Goal: Task Accomplishment & Management: Complete application form

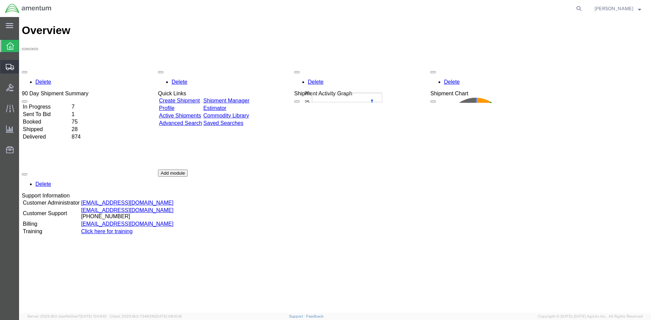
click at [0, 0] on span "Create Shipment" at bounding box center [0, 0] width 0 height 0
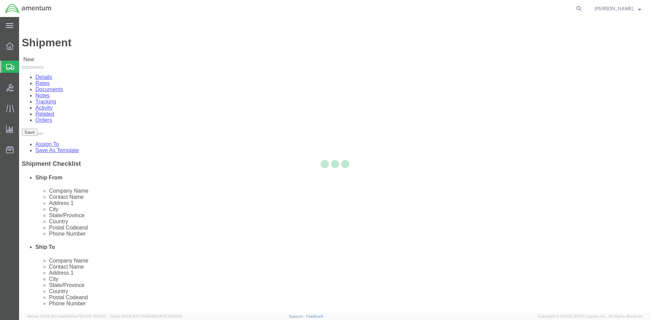
select select
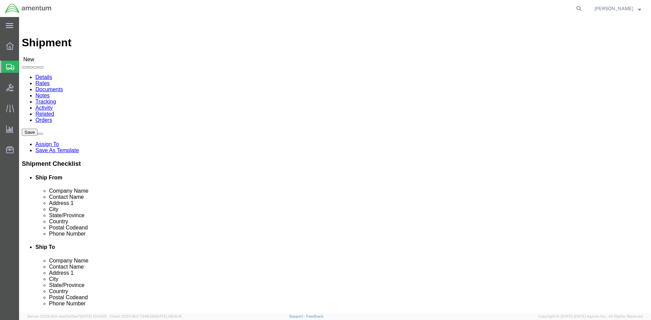
select select "MYPROFILE"
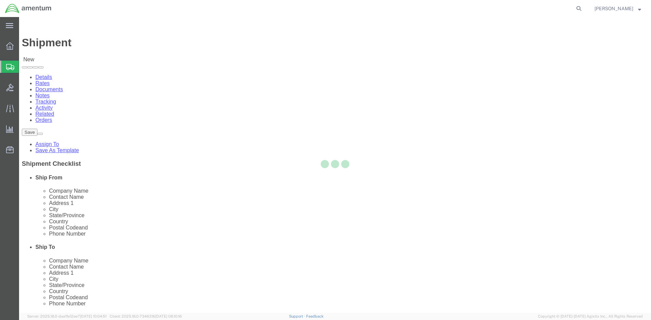
select select "MD"
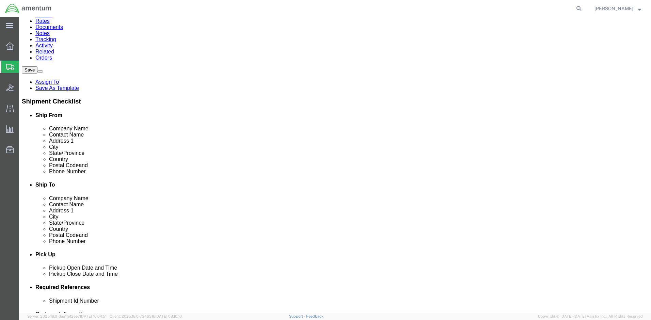
scroll to position [68, 0]
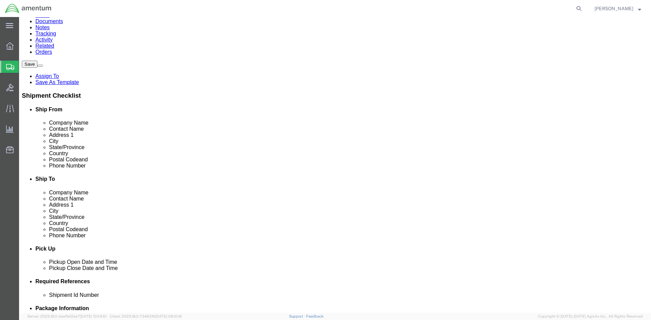
click link "ADDITIONAL INFORMATION"
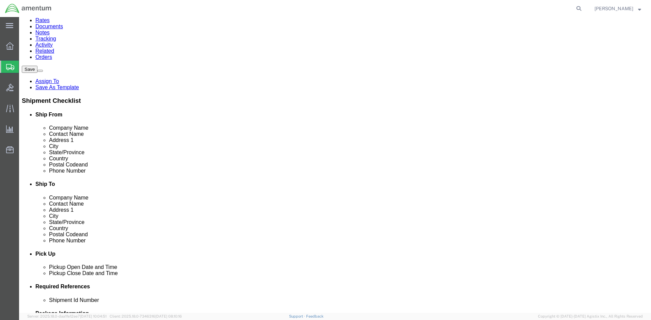
scroll to position [0, 0]
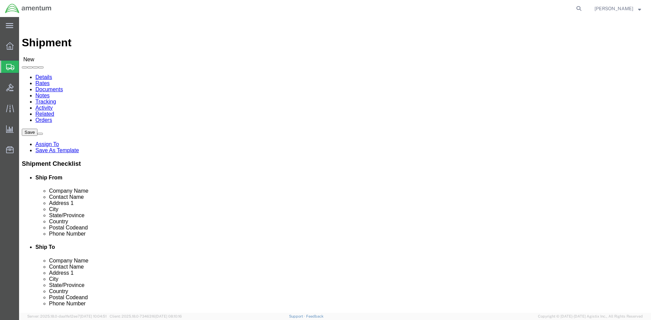
drag, startPoint x: 380, startPoint y: 100, endPoint x: 364, endPoint y: 115, distance: 22.4
click input "text"
type input "[GEOGRAPHIC_DATA]"
click p "- White House Communications Agency - ([PERSON_NAME]) [STREET_ADDRESS][US_STATE]"
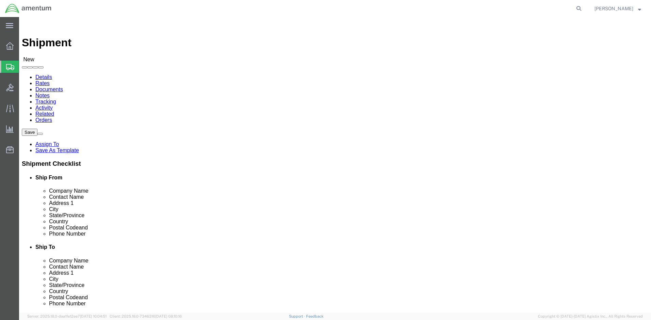
select select "DC"
type input "White House Communications Agency"
click input "text"
click input "[PERSON_NAME]/ ChrisNurse"
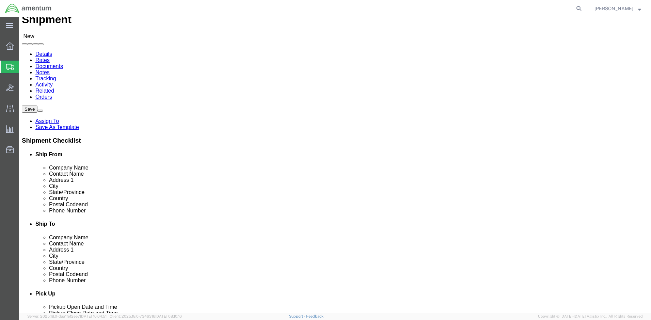
scroll to position [34, 0]
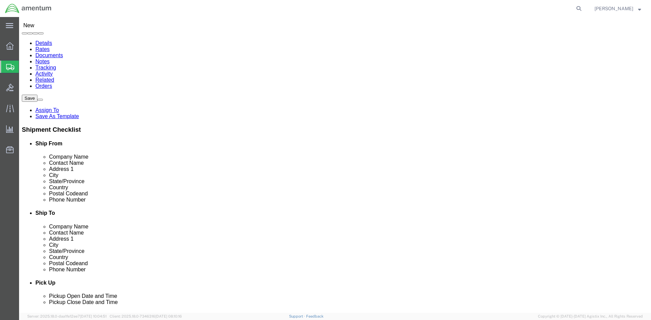
type input "[PERSON_NAME]/ [PERSON_NAME]"
click input "text"
type input "[PHONE_NUMBER]"
click link "ADDITIONAL INFORMATION"
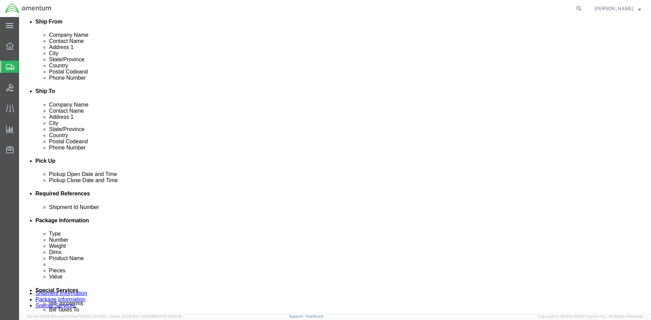
scroll to position [238, 0]
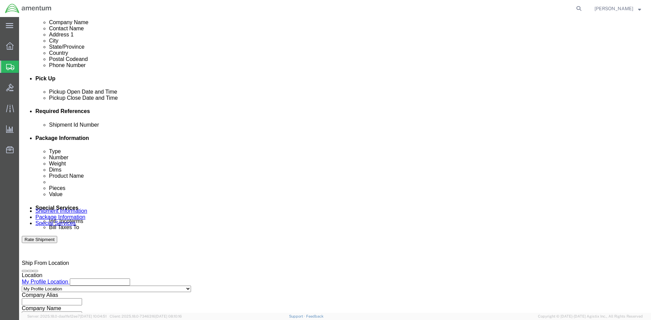
click input "text"
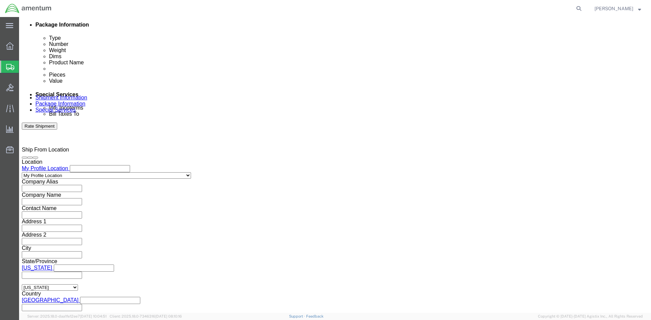
scroll to position [354, 0]
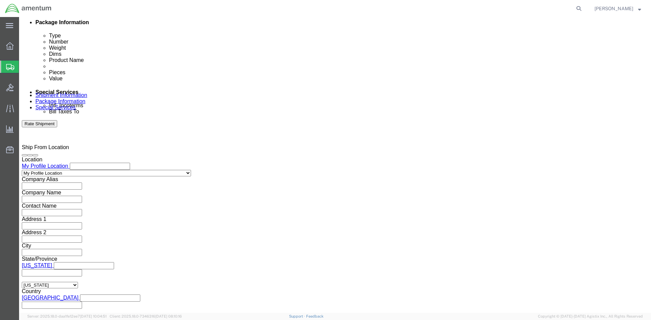
type input "2575.01.02.2002.[MEDICAL_DATA]"
click button "Continue"
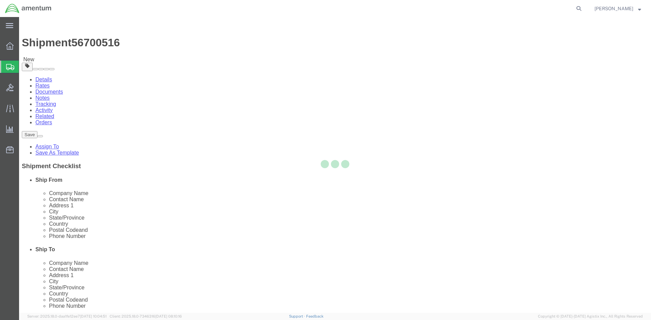
select select "CBOX"
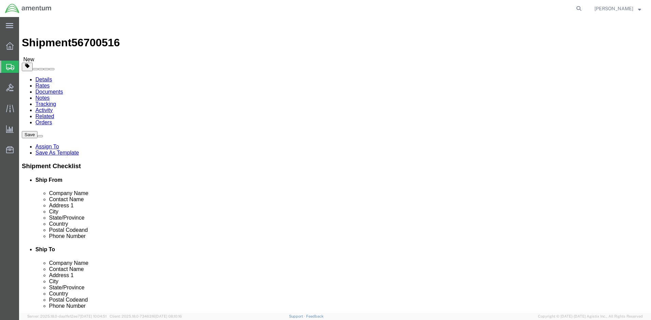
click input "text"
type input "14"
type input "14.0"
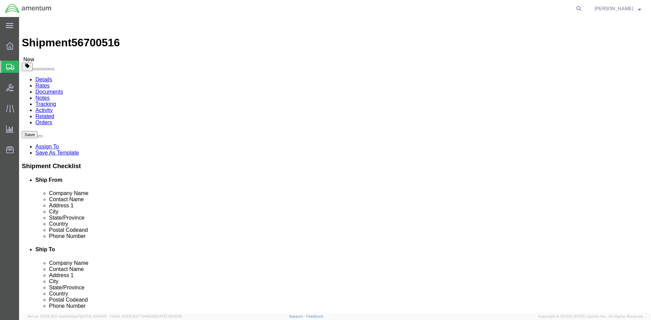
click link "Add Content"
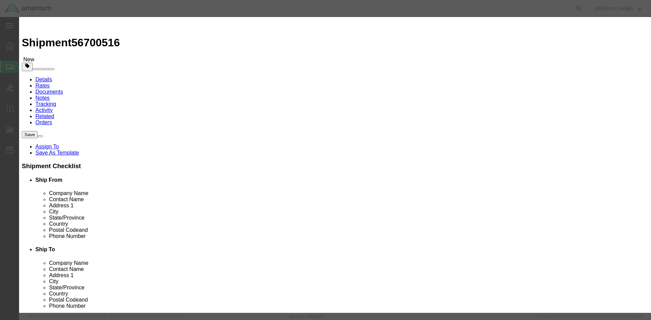
click input "text"
type input "wood cutouts"
drag, startPoint x: 218, startPoint y: 66, endPoint x: 119, endPoint y: 62, distance: 99.1
click div "Add content Commodity library Product Name wood cutouts Pieces 0 Select Bag Bar…"
type input "12"
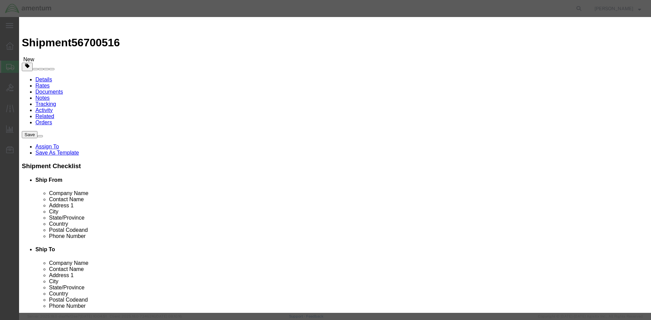
click input "text"
type input "200"
click button "Save & Close"
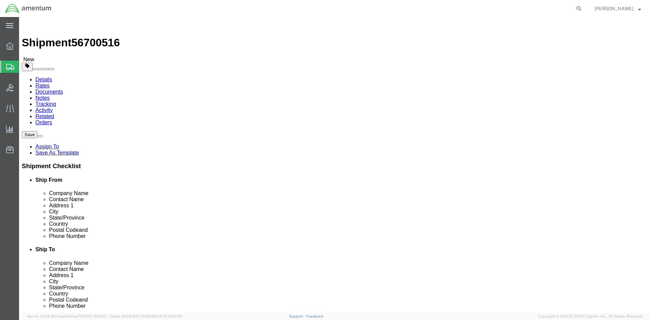
click link "Add Package"
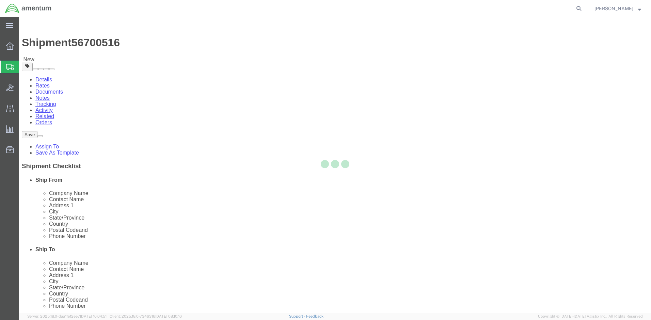
select select "CBOX"
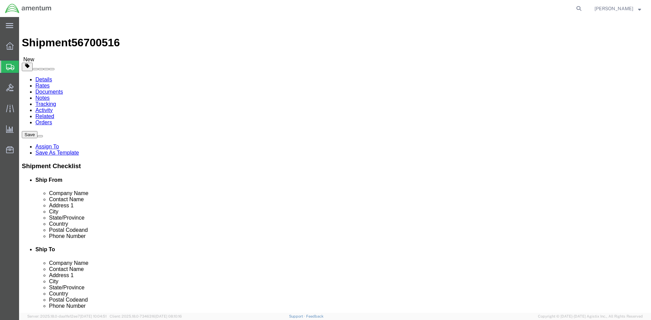
click input "text"
type input "14"
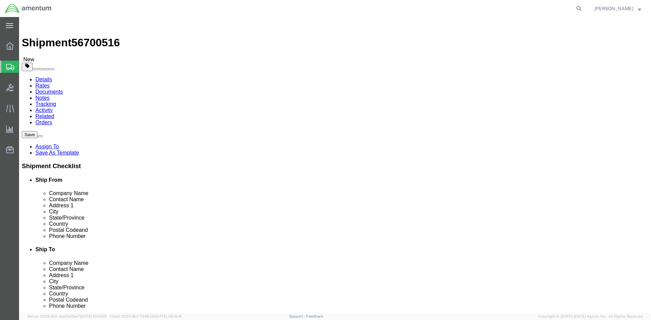
click div "Package Content # 1 1 x Cardboard Box(es) Package Type Select BCK Boxes Bale(s)…"
click link "Add Content"
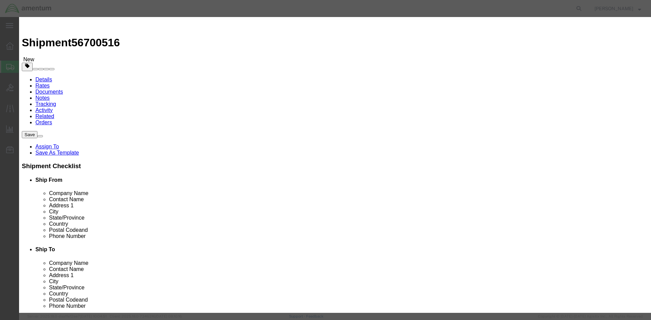
click input "text"
type input "wood cutouts"
drag, startPoint x: 216, startPoint y: 68, endPoint x: 153, endPoint y: 61, distance: 63.4
click div "Pieces 0 Select Bag Barrels 100Board Feet Bottle Box Blister Pack Carats Can Ca…"
type input "12"
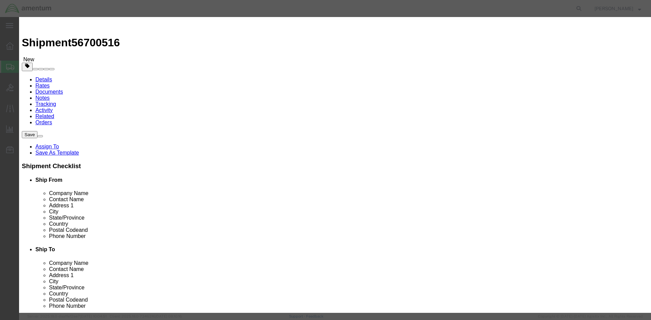
click input "text"
type input "200"
click button "Save & Close"
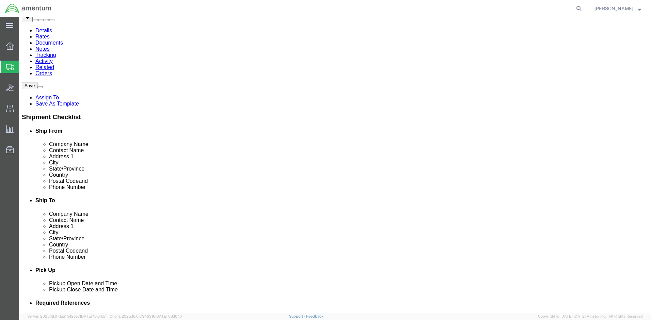
scroll to position [50, 0]
click span
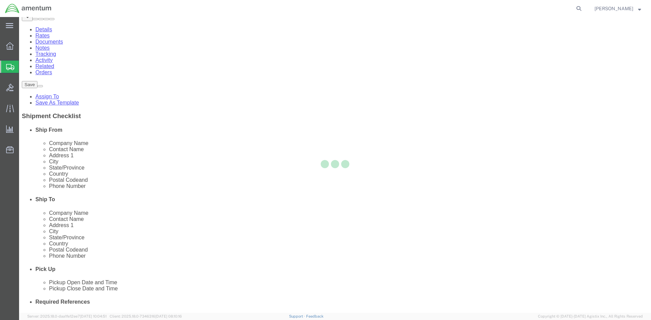
select select "CBOX"
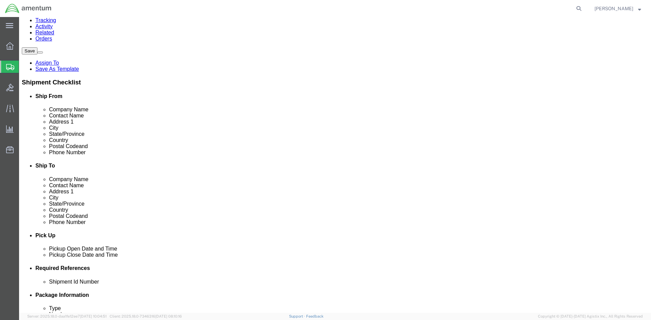
scroll to position [102, 0]
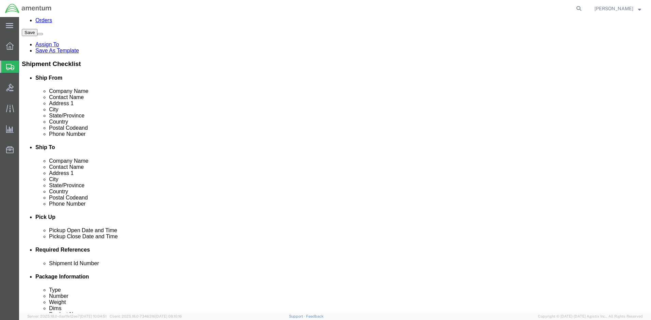
click input "text"
type input "14"
type input "14.0"
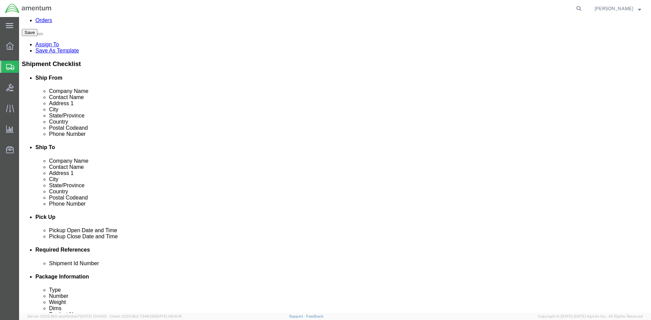
click link "Add Content"
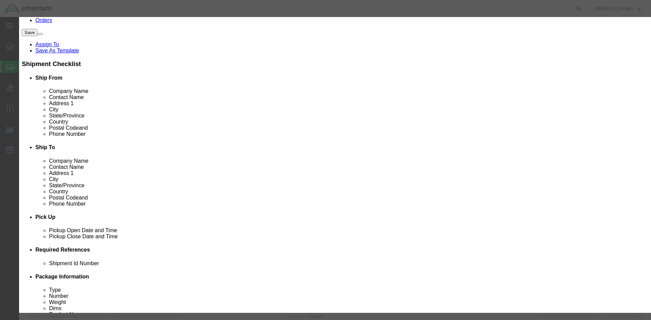
click input "text"
type input "wood cutouts"
drag, startPoint x: 224, startPoint y: 69, endPoint x: 153, endPoint y: 71, distance: 71.2
click div "Product Name wood cutouts wood Pieces 0 Select Bag Barrels 100Board Feet Bottle…"
type input "12"
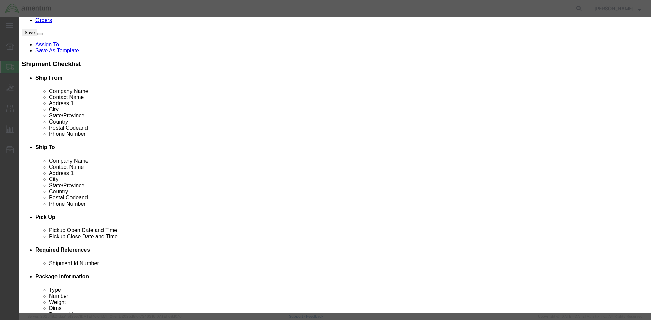
click input "text"
type input "200"
click button "Save & Close"
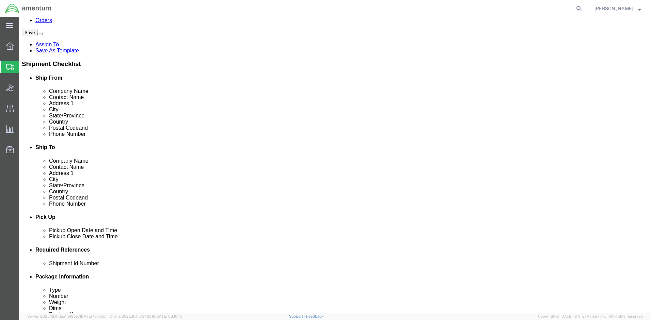
click button "Rate Shipment"
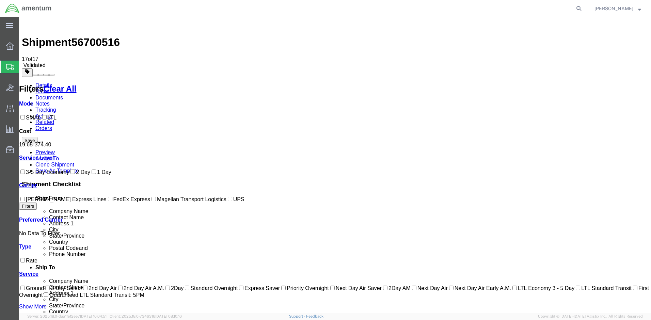
scroll to position [0, 0]
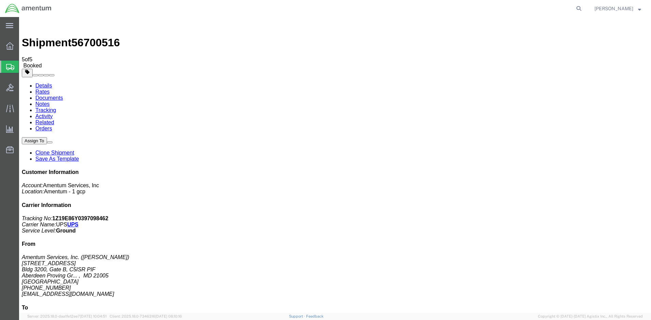
drag, startPoint x: 284, startPoint y: 93, endPoint x: 436, endPoint y: 65, distance: 154.4
drag, startPoint x: 283, startPoint y: 121, endPoint x: 280, endPoint y: 125, distance: 4.4
